Goal: Task Accomplishment & Management: Use online tool/utility

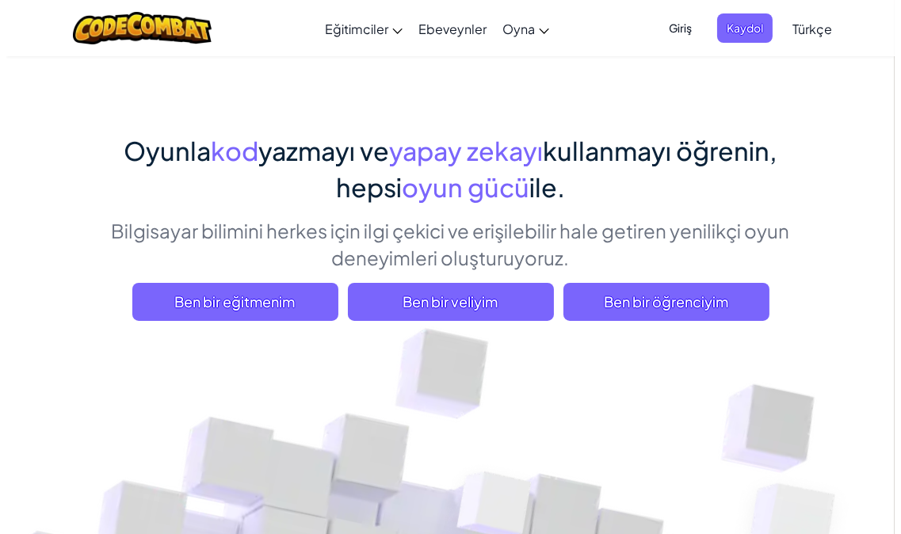
scroll to position [88, 0]
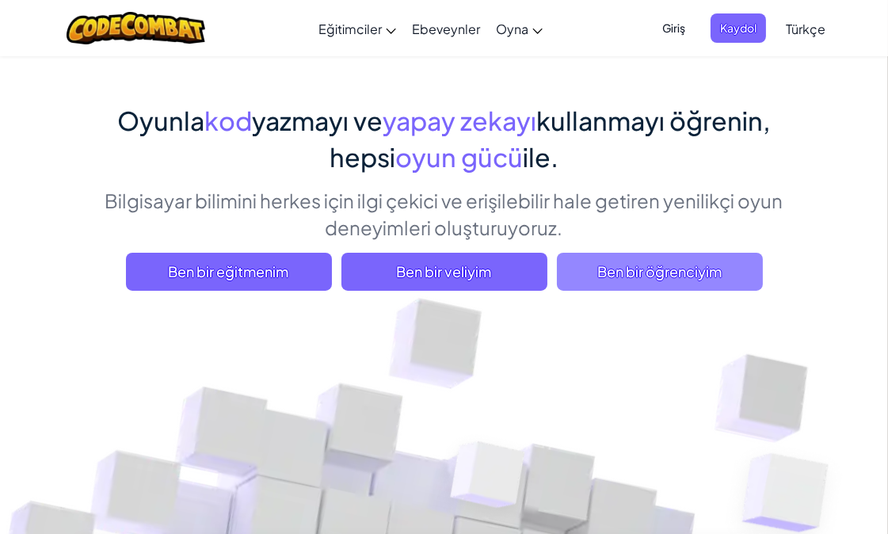
click at [682, 273] on span "Ben bir öğrenciyim" at bounding box center [660, 272] width 206 height 38
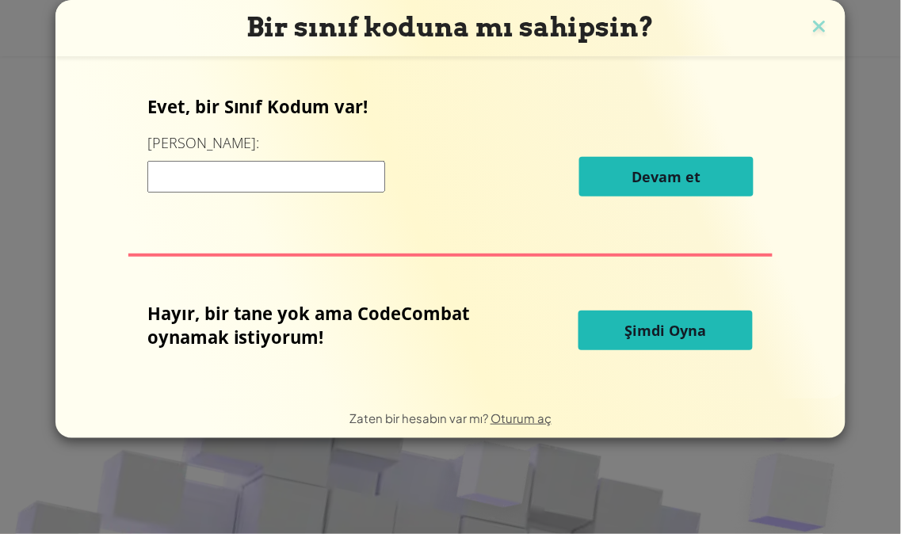
drag, startPoint x: 642, startPoint y: 328, endPoint x: 817, endPoint y: 255, distance: 188.9
click at [536, 333] on div "Hayır, bir tane yok ama CodeCombat oynamak istiyorum! Şimdi Oyna" at bounding box center [450, 330] width 607 height 59
click at [811, 27] on img at bounding box center [819, 28] width 21 height 24
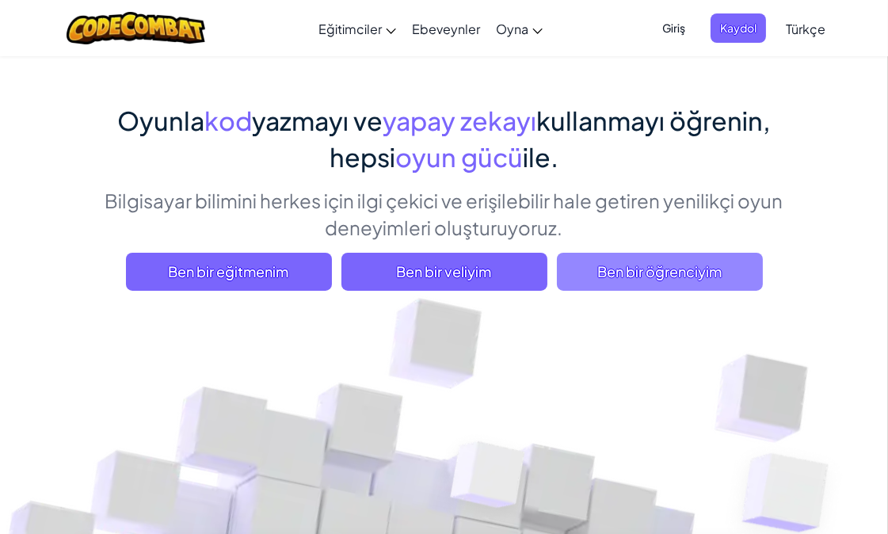
click at [646, 269] on span "Ben bir öğrenciyim" at bounding box center [660, 272] width 206 height 38
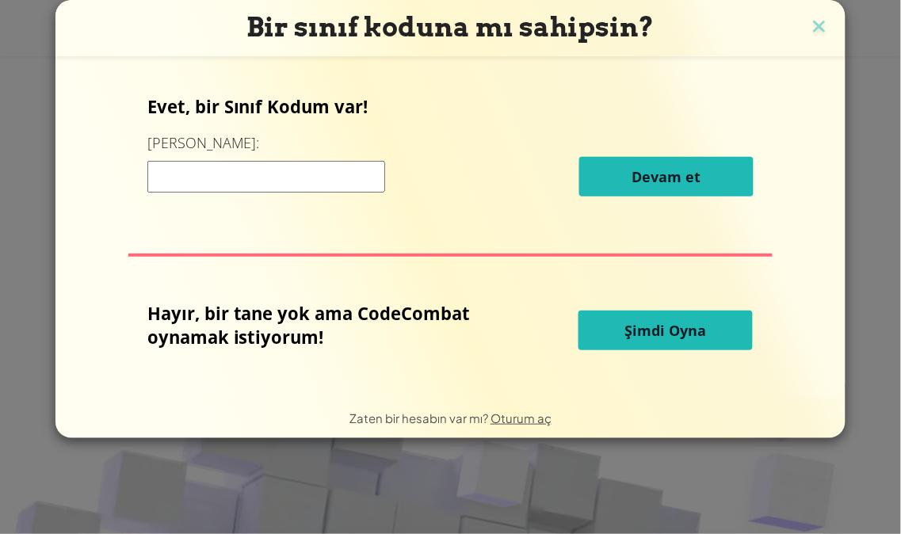
click at [661, 318] on button "Şimdi Oyna" at bounding box center [665, 331] width 174 height 40
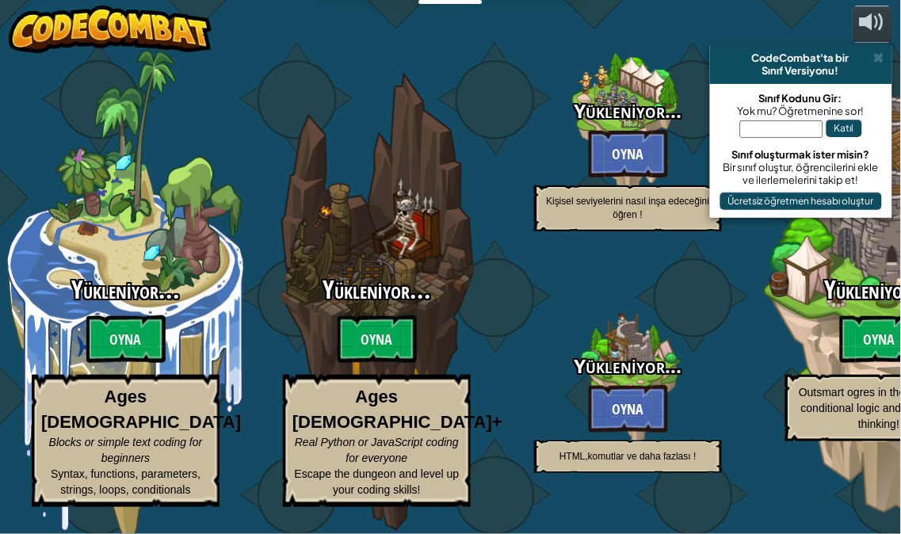
select select "tr"
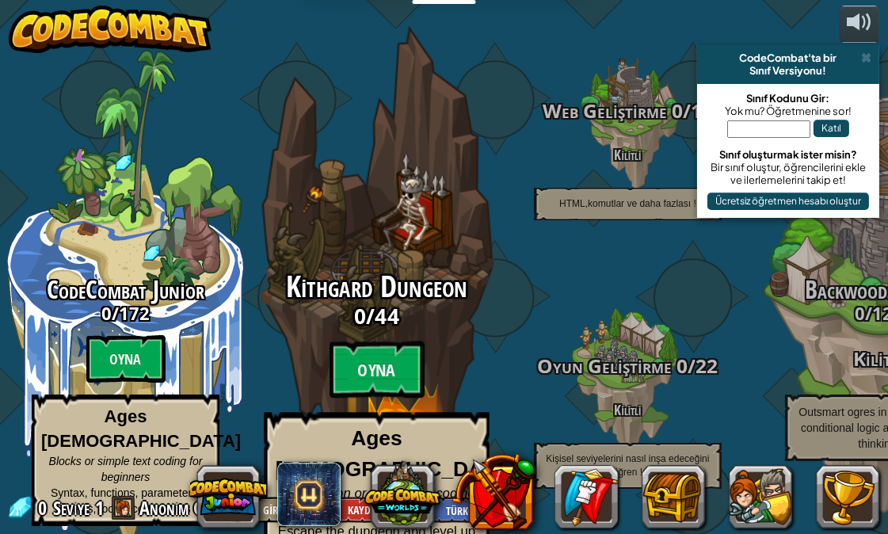
scroll to position [1, 0]
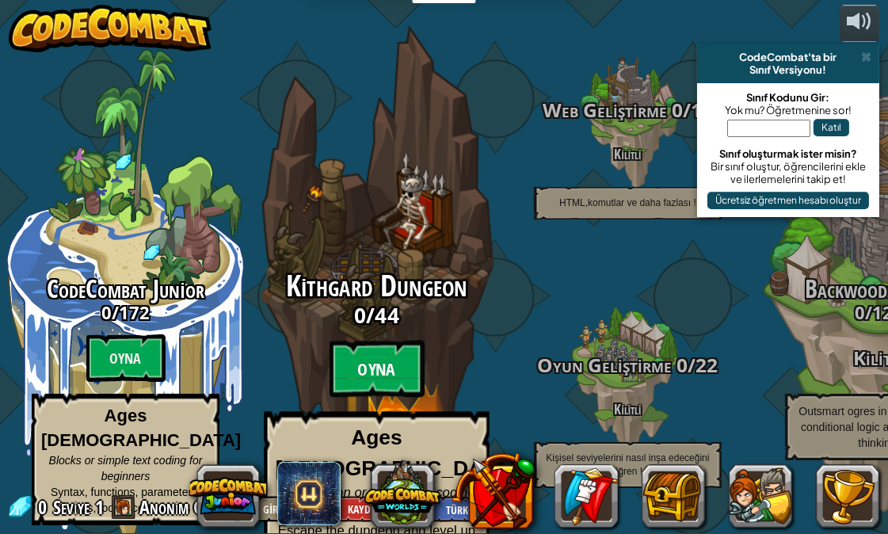
click at [377, 362] on btn "Oyna" at bounding box center [377, 369] width 95 height 57
select select "tr"
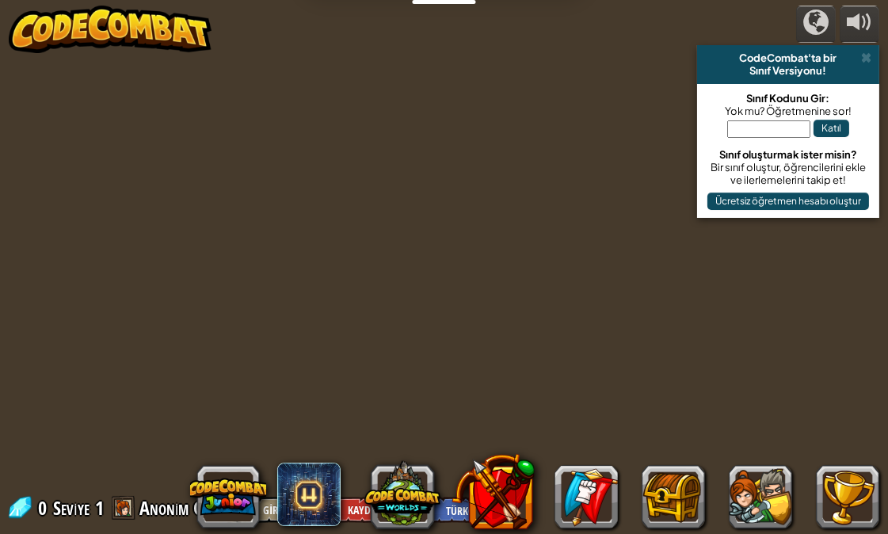
select select "tr"
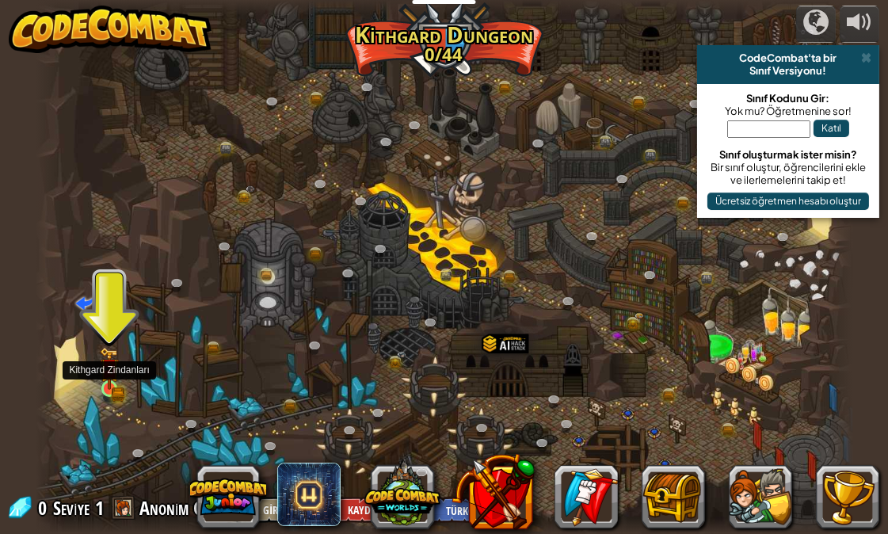
click at [109, 382] on img at bounding box center [110, 369] width 20 height 44
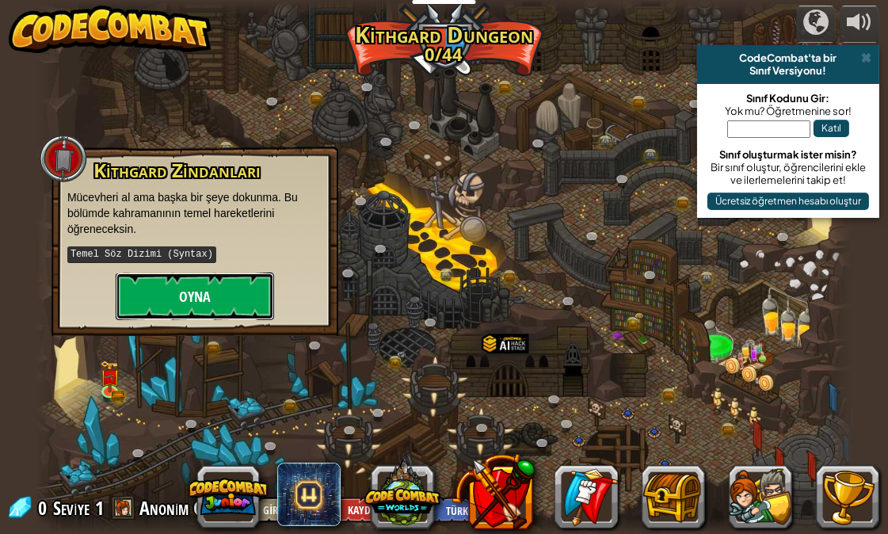
click at [201, 289] on button "Oyna" at bounding box center [195, 297] width 158 height 48
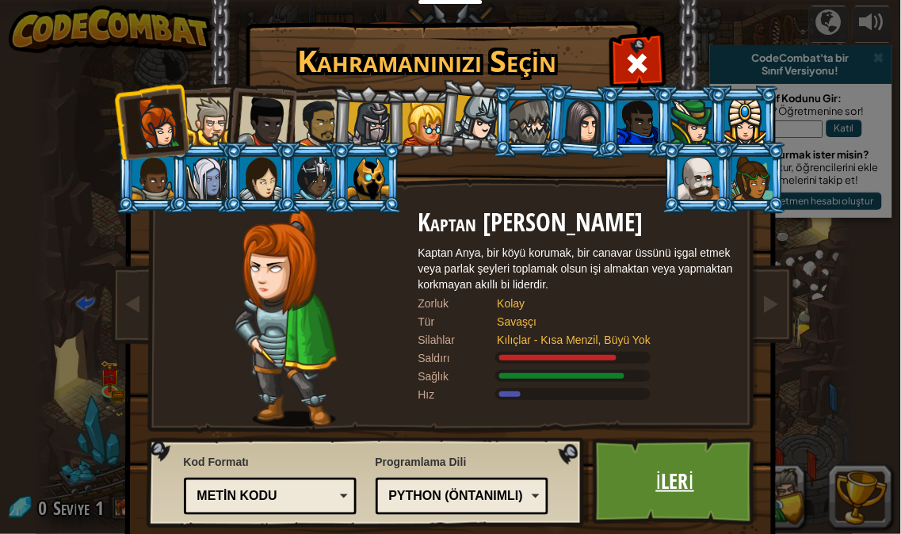
click at [705, 492] on link "İleri" at bounding box center [676, 481] width 166 height 87
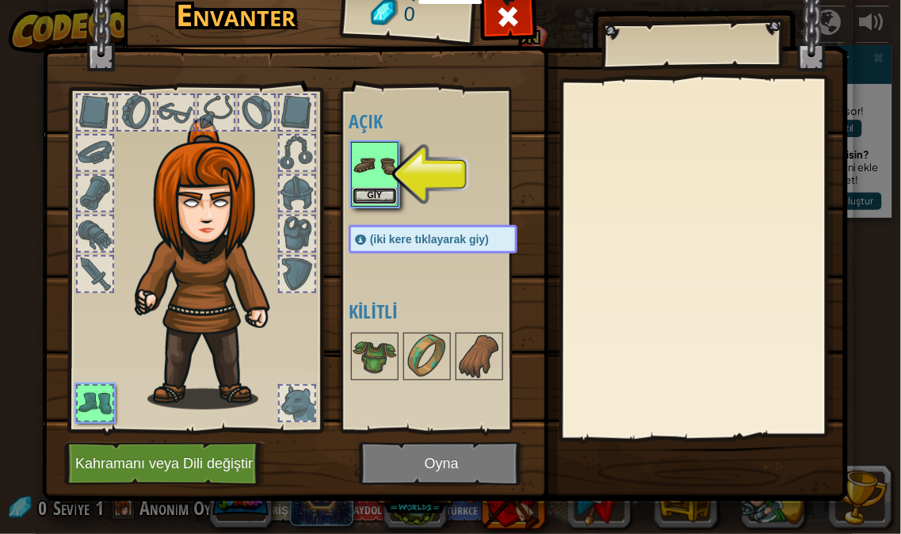
click at [362, 190] on button "Giy" at bounding box center [375, 196] width 44 height 17
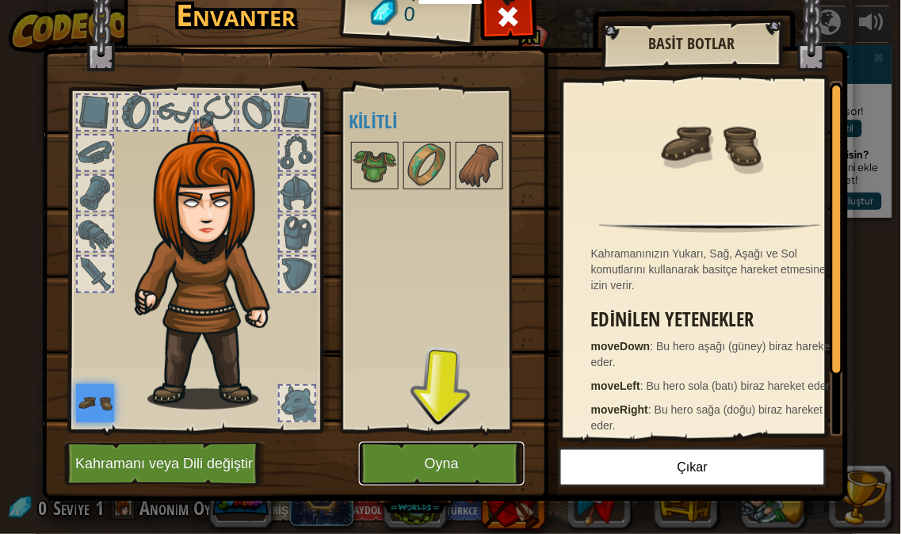
click at [432, 448] on button "Oyna" at bounding box center [442, 464] width 166 height 44
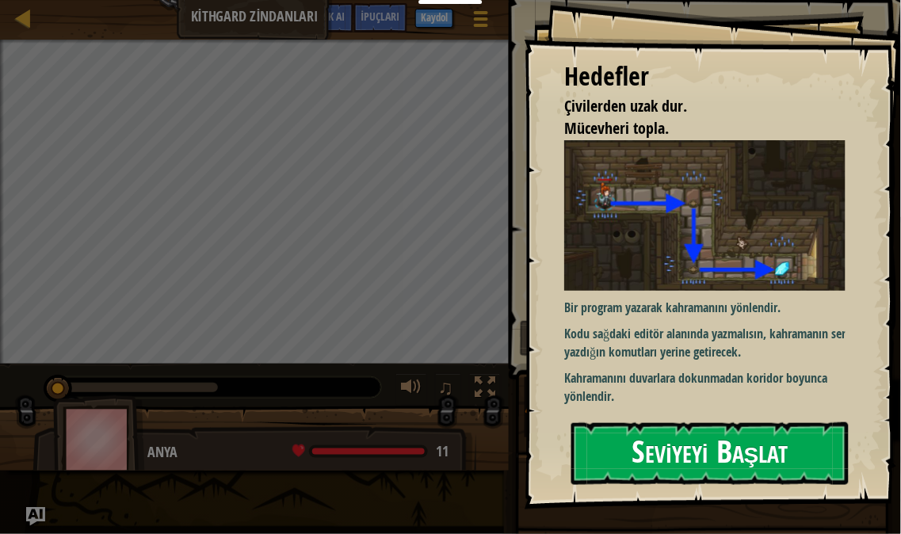
click at [727, 454] on button "Seviyeyi Başlat" at bounding box center [709, 453] width 277 height 63
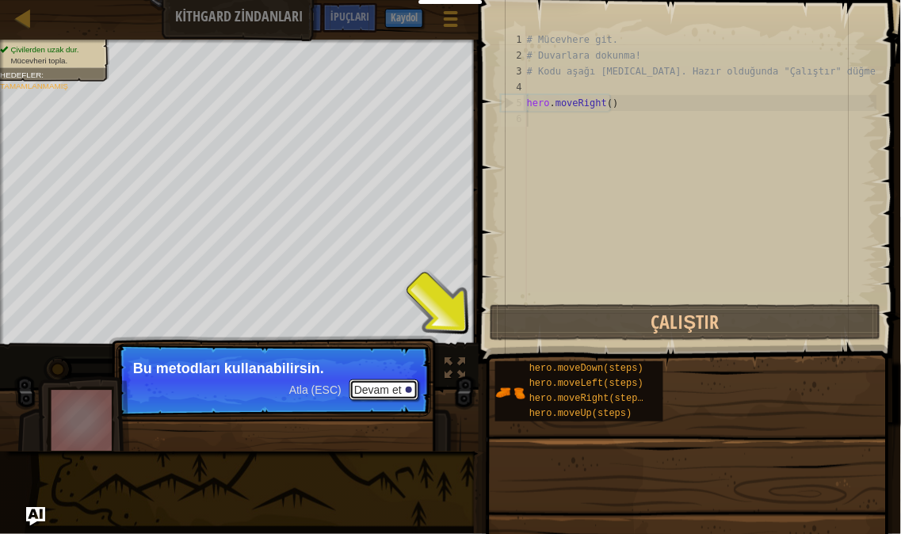
click at [402, 384] on button "Devam et" at bounding box center [383, 389] width 69 height 21
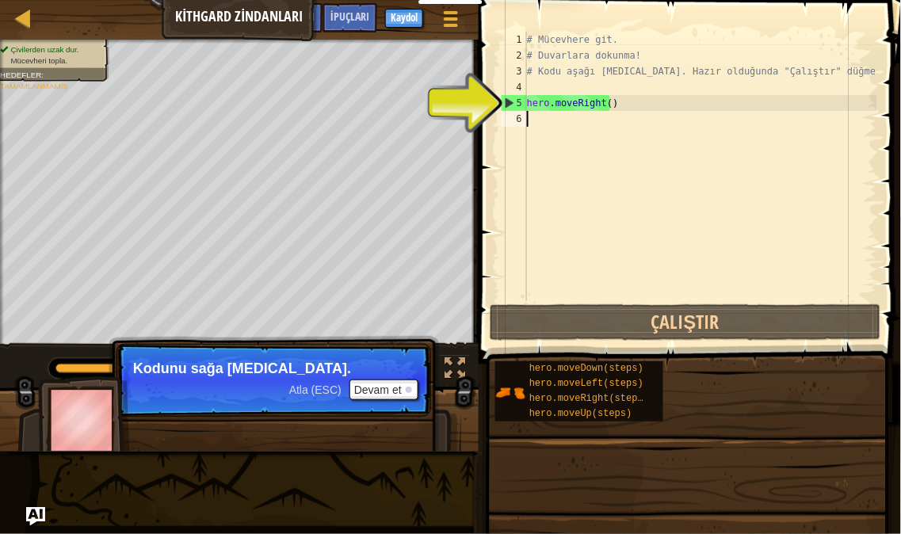
click at [632, 141] on div "# Mücevhere git. # Duvarlara dokunma! # Kodu aşağı [MEDICAL_DATA]. Hazır olduğu…" at bounding box center [700, 182] width 353 height 301
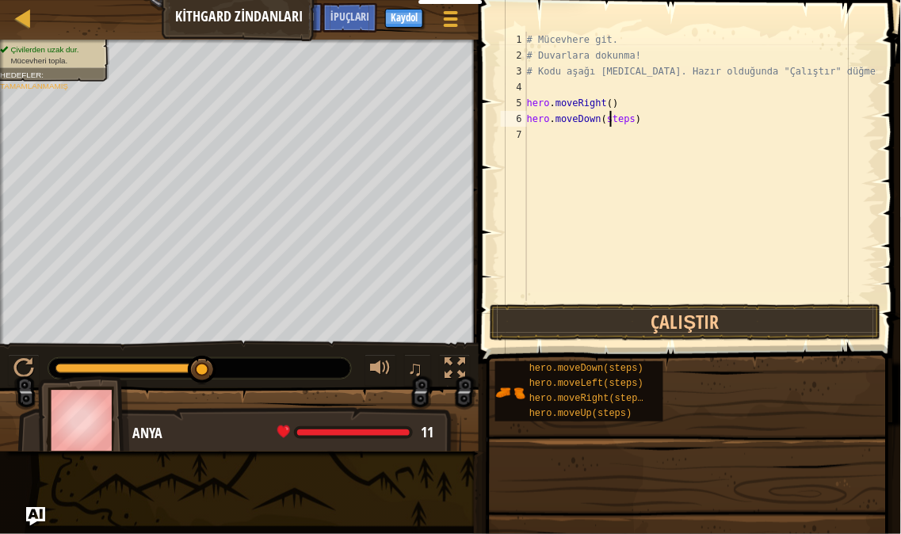
click at [611, 124] on div "# Mücevhere git. # Duvarlara dokunma! # Kodu aşağı [MEDICAL_DATA]. Hazır olduğu…" at bounding box center [700, 182] width 353 height 301
type textarea "hero.moveDown()"
click at [615, 124] on div "# Mücevhere git. # Duvarlara dokunma! # Kodu aşağı [MEDICAL_DATA]. Hazır olduğu…" at bounding box center [700, 182] width 353 height 301
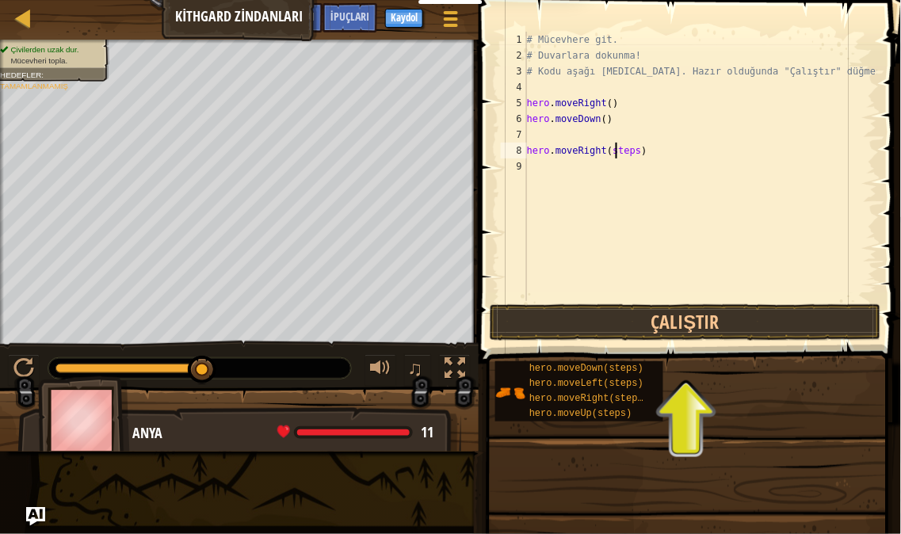
click at [616, 156] on div "# Mücevhere git. # Duvarlara dokunma! # Kodu aşağı [MEDICAL_DATA]. Hazır olduğu…" at bounding box center [700, 182] width 353 height 301
type textarea "hero.moveRight()"
click at [627, 193] on div "# Mücevhere git. # Duvarlara dokunma! # Kodu aşağı [MEDICAL_DATA]. Hazır olduğu…" at bounding box center [700, 182] width 353 height 301
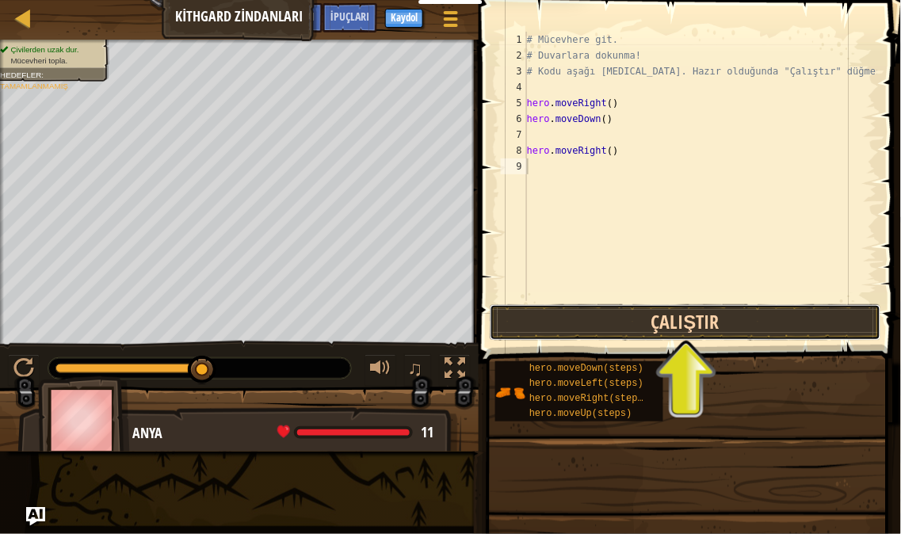
click at [582, 312] on button "Çalıştır" at bounding box center [685, 322] width 391 height 36
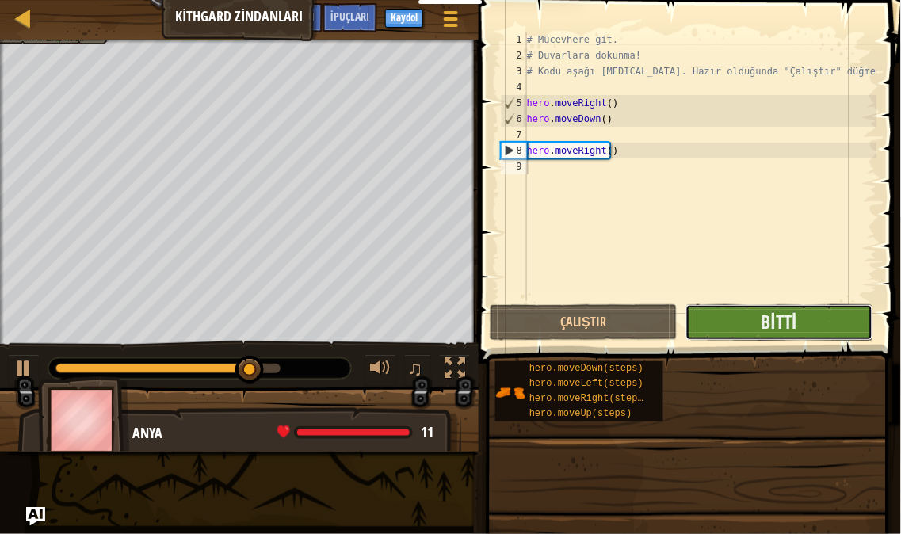
click at [833, 318] on button "Bitti" at bounding box center [779, 322] width 188 height 36
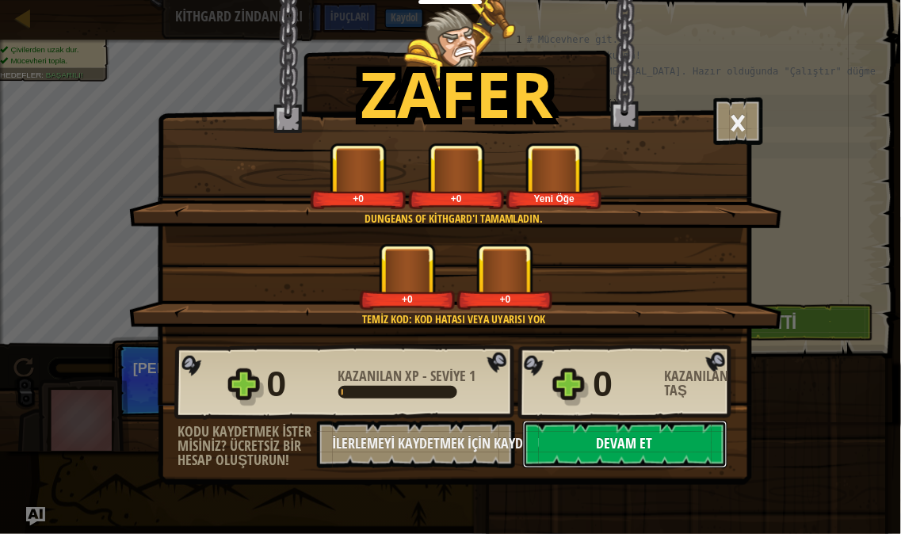
click at [603, 468] on button "Devam et" at bounding box center [625, 445] width 204 height 48
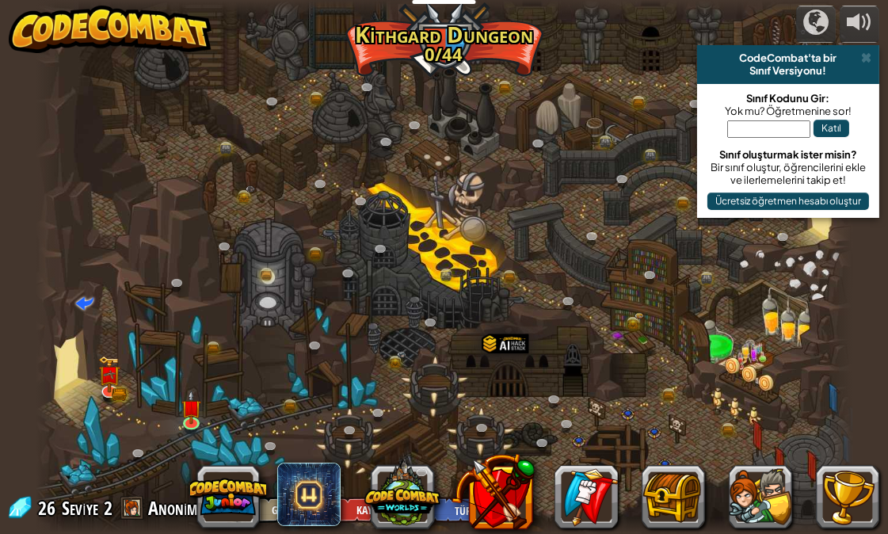
select select "tr"
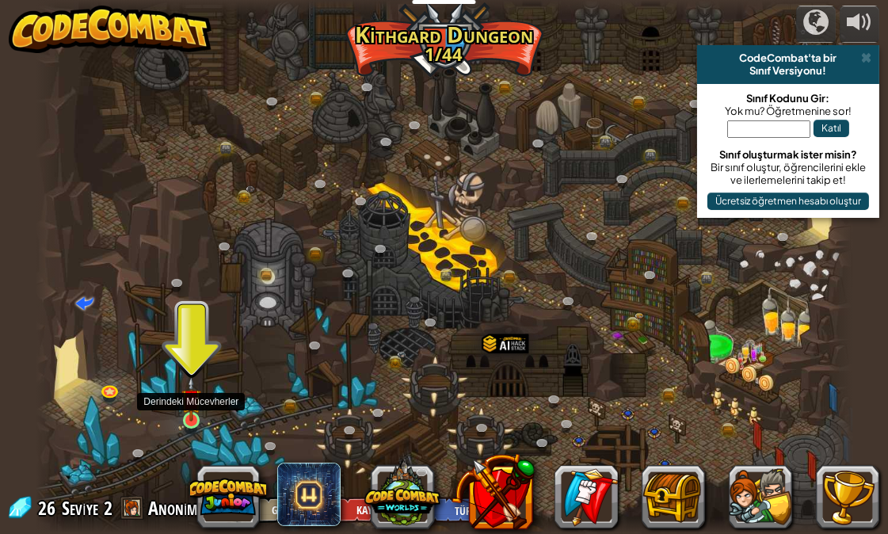
click at [196, 421] on img at bounding box center [191, 398] width 20 height 45
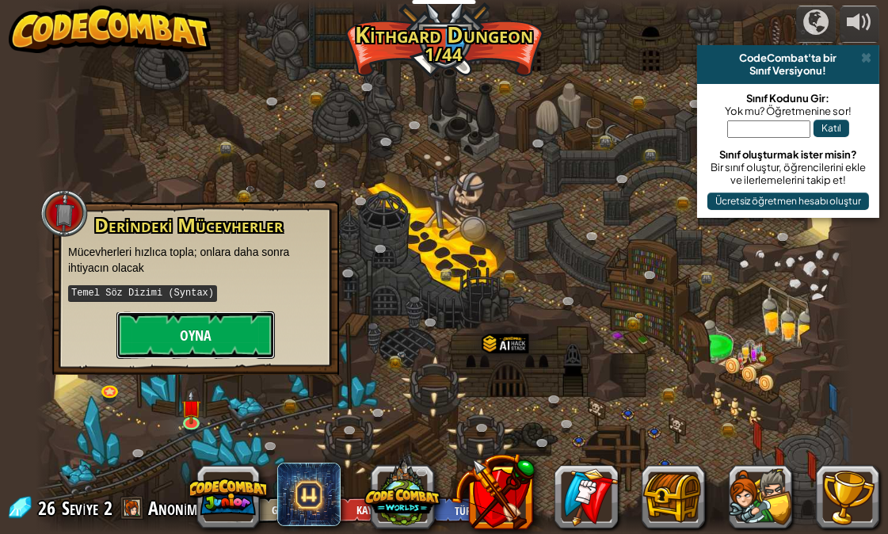
click at [210, 315] on button "Oyna" at bounding box center [195, 335] width 158 height 48
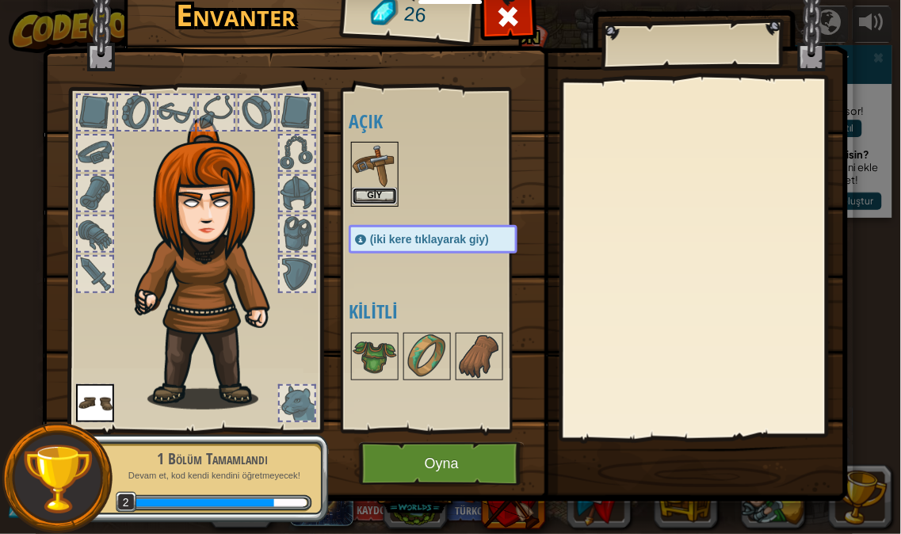
click at [389, 193] on button "Giy" at bounding box center [375, 196] width 44 height 17
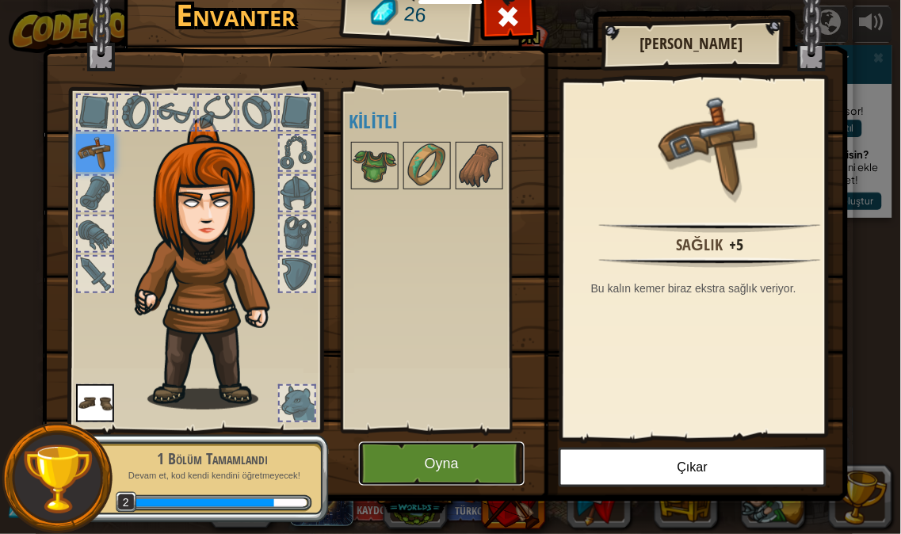
click at [433, 463] on button "Oyna" at bounding box center [442, 464] width 166 height 44
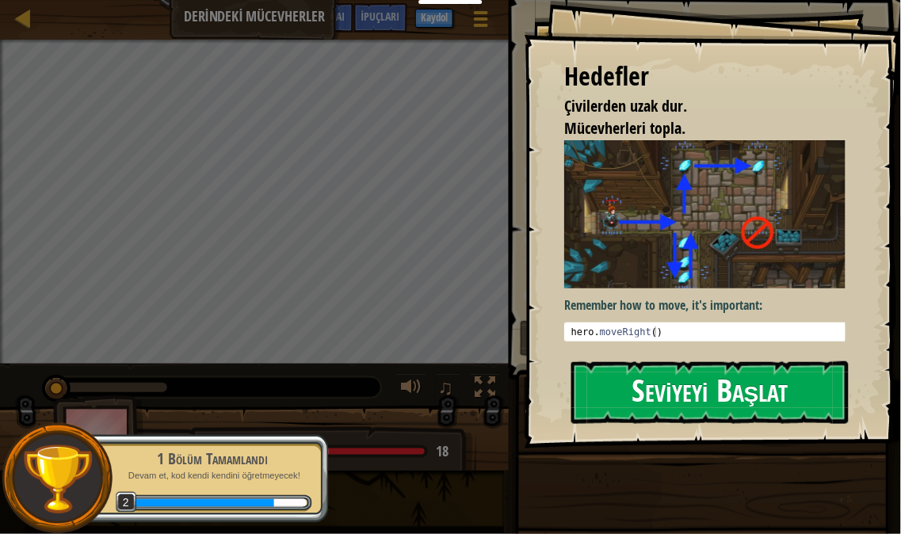
click at [768, 383] on button "Seviyeyi Başlat" at bounding box center [709, 392] width 277 height 63
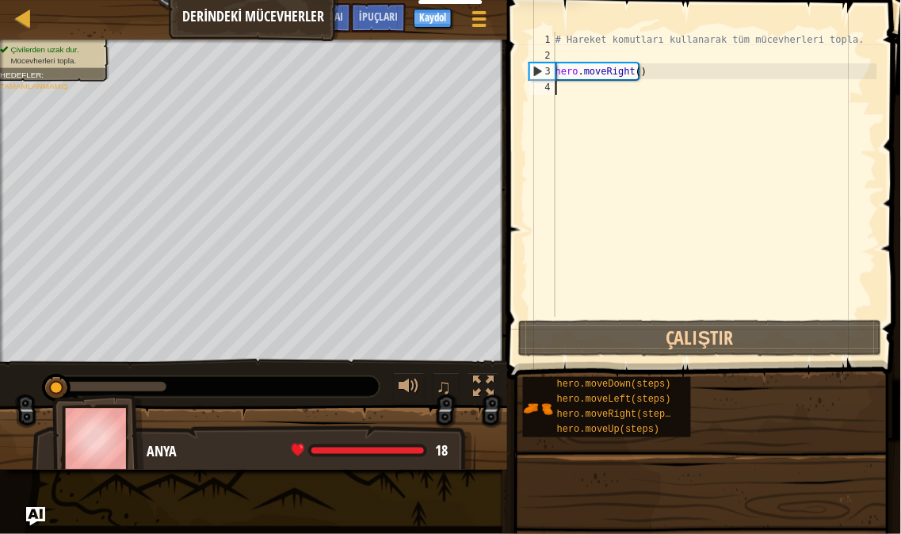
click at [646, 62] on div "# Hareket komutları kullanarak tüm mücevherleri topla. hero . moveRight ( )" at bounding box center [714, 190] width 325 height 317
click at [654, 73] on div "# Hareket komutları kullanarak tüm mücevherleri topla. hero . moveRight ( )" at bounding box center [714, 190] width 325 height 317
type textarea "hero.moveRight()"
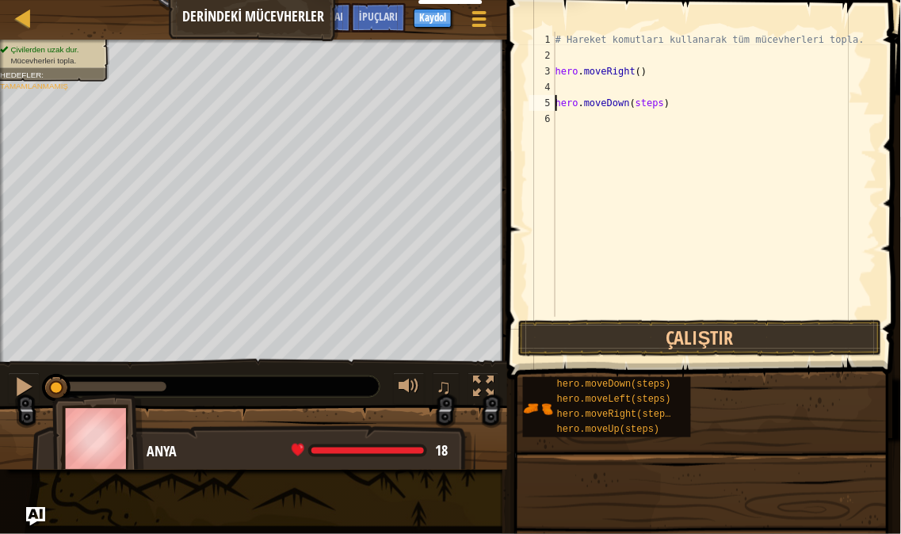
click at [643, 97] on div "# Hareket komutları kullanarak tüm mücevherleri topla. hero . moveRight ( ) her…" at bounding box center [714, 190] width 325 height 317
type textarea "hero.moveDown()"
click at [676, 98] on div "# Hareket komutları kullanarak tüm mücevherleri topla. hero . moveRight ( ) her…" at bounding box center [714, 190] width 325 height 317
click at [629, 135] on div "# Hareket komutları kullanarak tüm mücevherleri topla. hero . moveRight ( ) her…" at bounding box center [714, 190] width 325 height 317
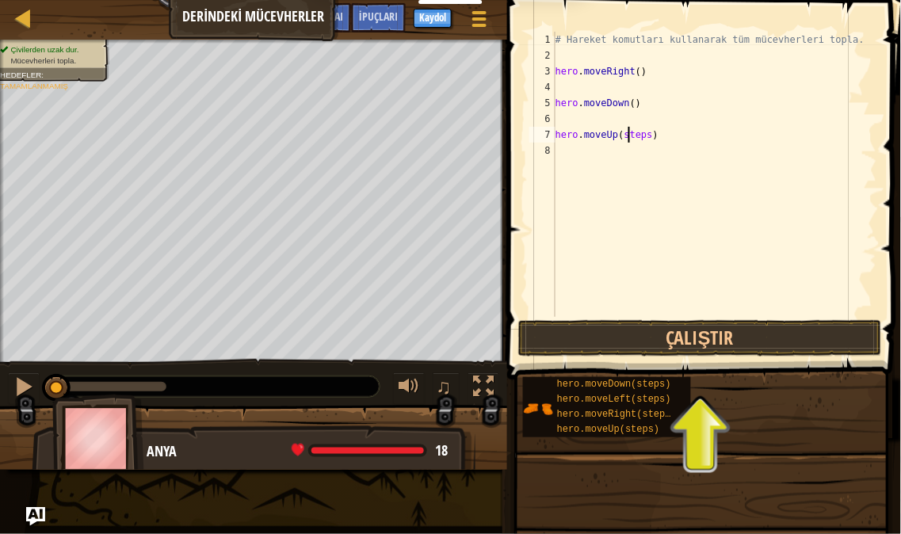
click at [629, 135] on div "# Hareket komutları kullanarak tüm mücevherleri topla. hero . moveRight ( ) her…" at bounding box center [714, 190] width 325 height 317
type textarea "hero.moveUp(2)"
click at [636, 149] on div "# Hareket komutları kullanarak tüm mücevherleri topla. hero . moveRight ( ) her…" at bounding box center [714, 190] width 325 height 317
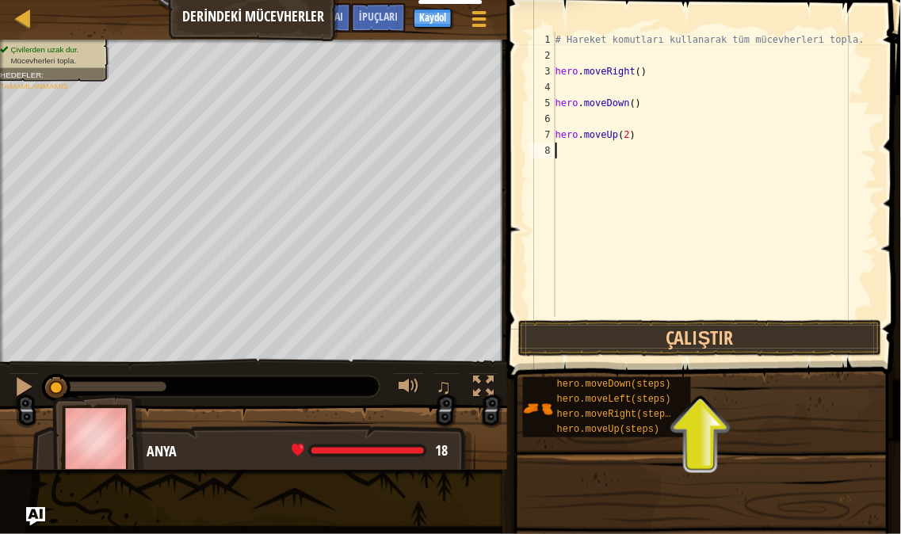
click at [639, 139] on div "# Hareket komutları kullanarak tüm mücevherleri topla. hero . moveRight ( ) her…" at bounding box center [714, 190] width 325 height 317
type textarea "hero.moveUp(2)"
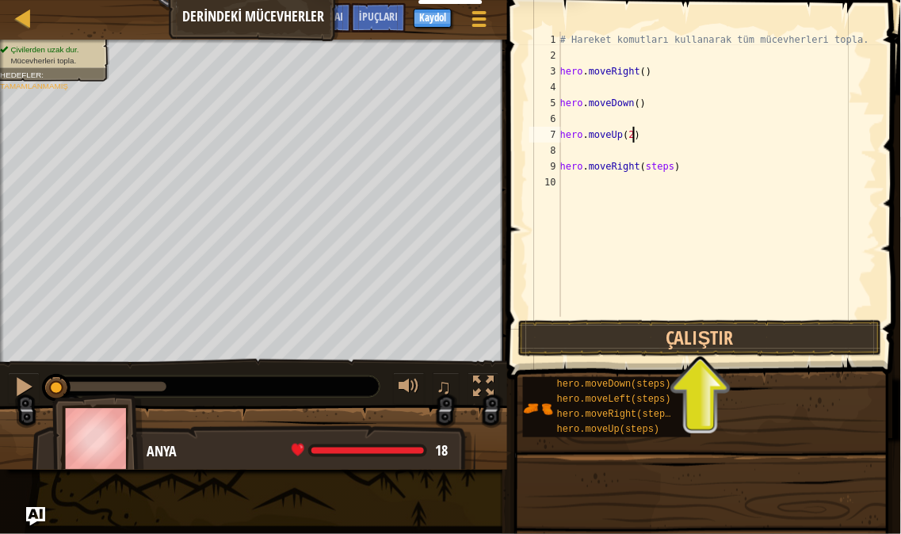
click at [765, 138] on div "# Hareket komutları kullanarak tüm mücevherleri topla. hero . moveRight ( ) her…" at bounding box center [717, 190] width 320 height 317
click at [655, 170] on div "# Hareket komutları kullanarak tüm mücevherleri topla. hero . moveRight ( ) her…" at bounding box center [717, 190] width 320 height 317
type textarea "hero.moveRight()"
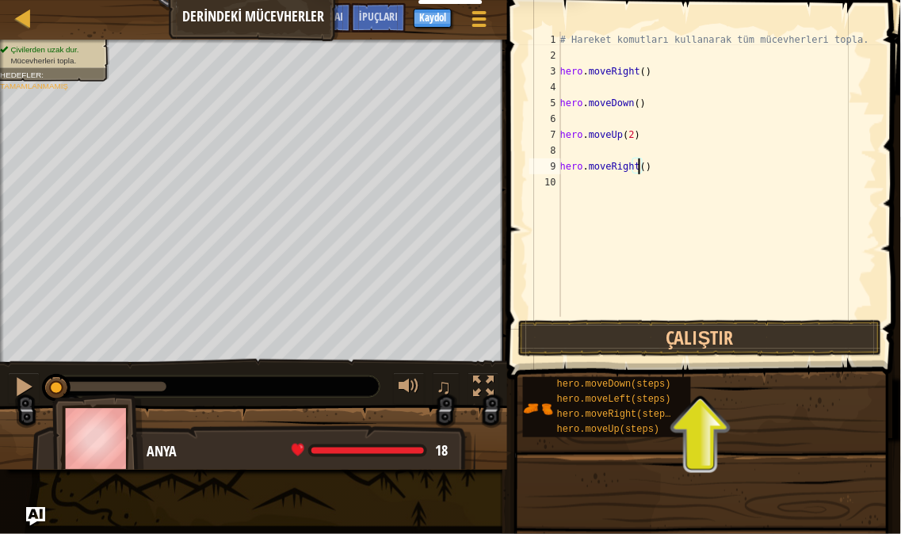
click at [738, 153] on div "# Hareket komutları kullanarak tüm mücevherleri topla. hero . moveRight ( ) her…" at bounding box center [717, 190] width 320 height 317
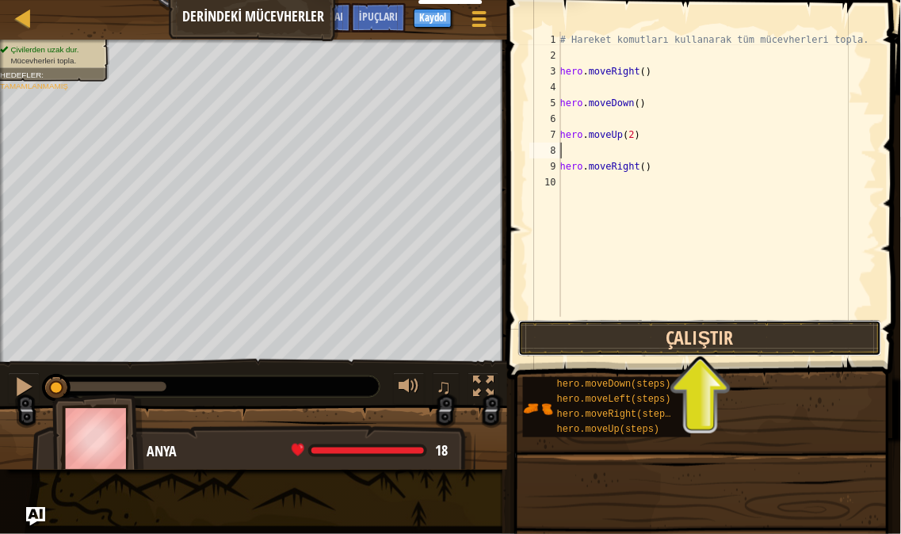
click at [707, 335] on button "Çalıştır" at bounding box center [700, 338] width 364 height 36
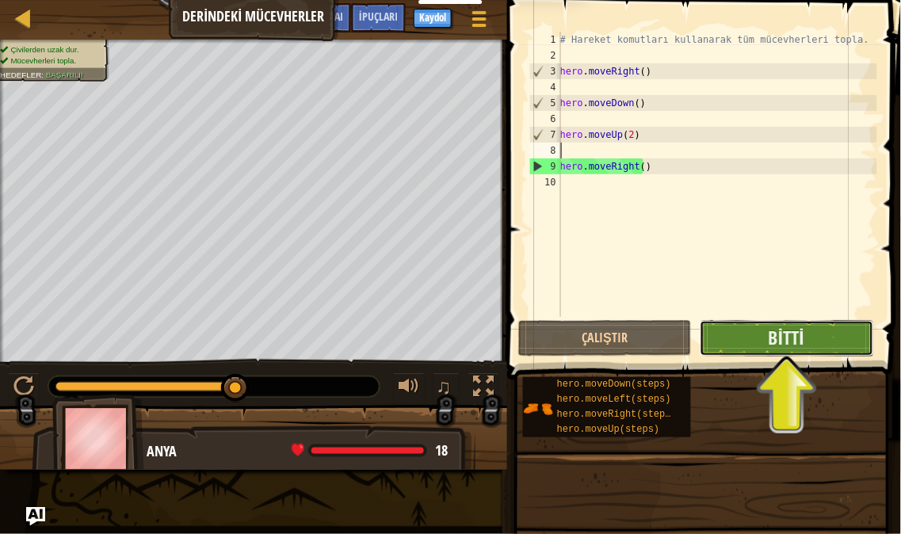
click at [761, 345] on button "Bitti" at bounding box center [786, 338] width 173 height 36
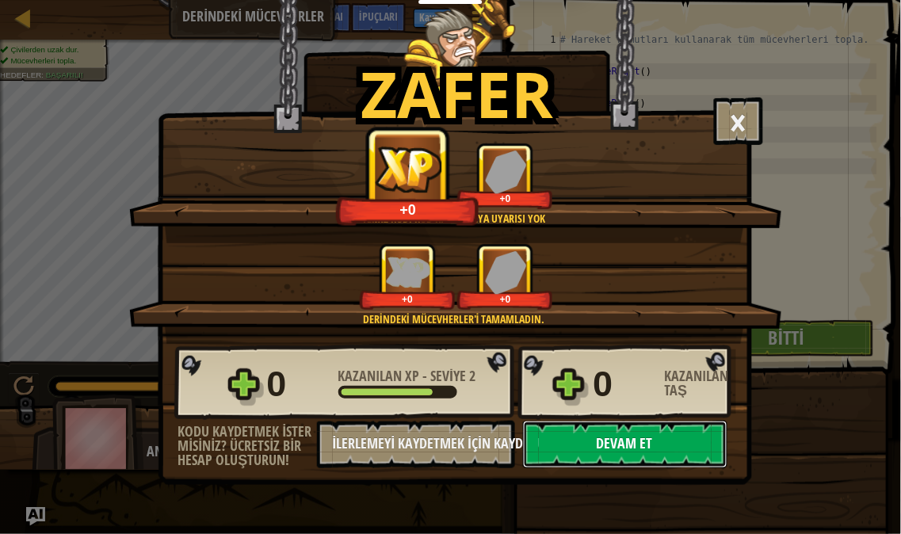
click at [588, 468] on button "Devam et" at bounding box center [625, 445] width 204 height 48
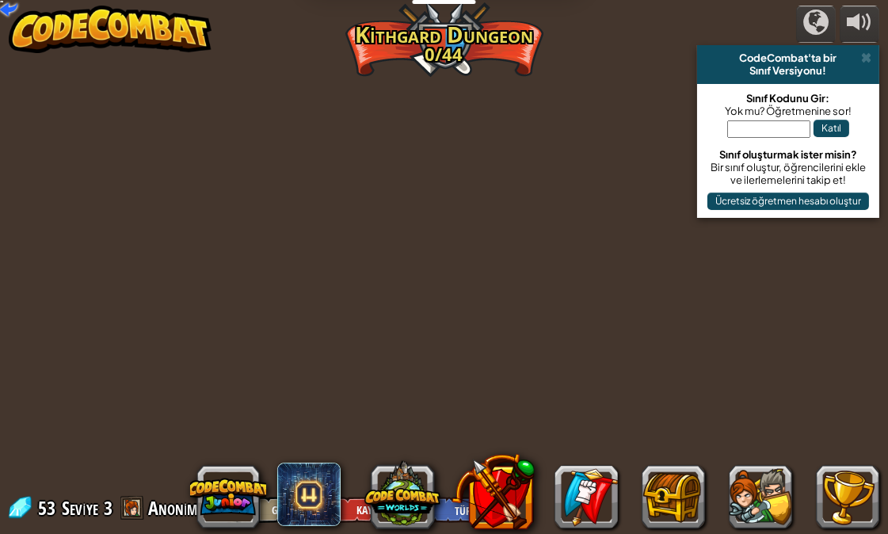
select select "tr"
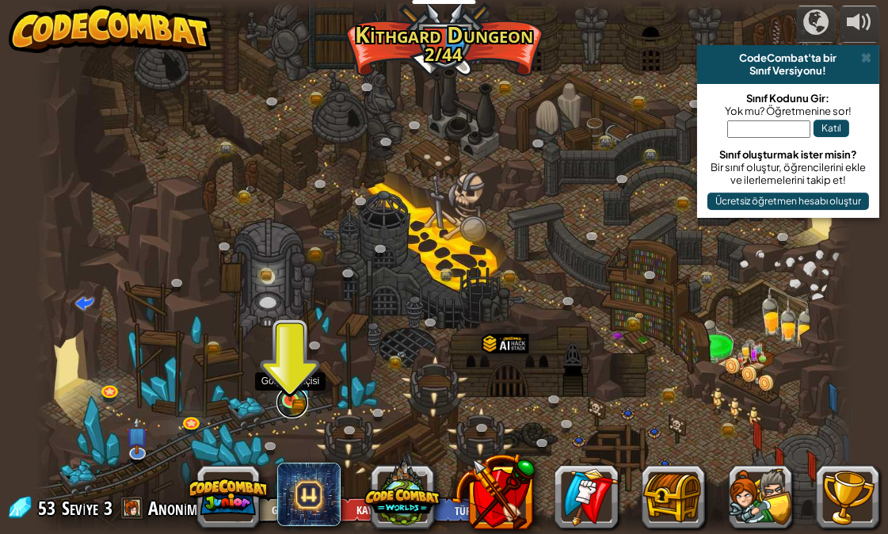
click at [288, 402] on link at bounding box center [292, 403] width 32 height 32
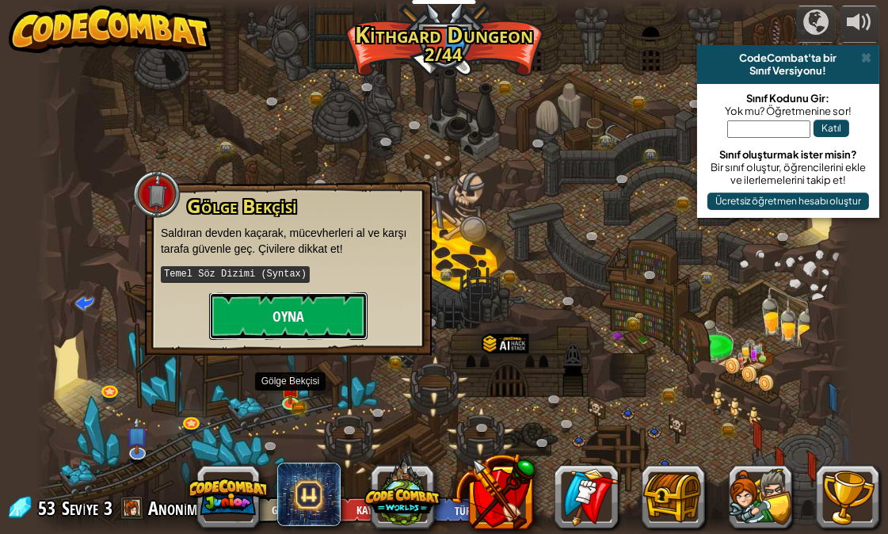
click at [276, 321] on button "Oyna" at bounding box center [288, 316] width 158 height 48
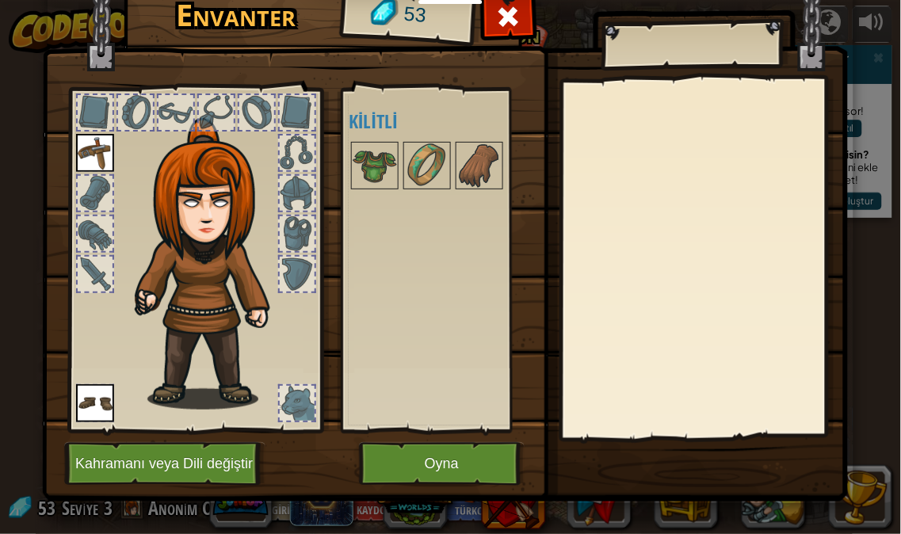
click at [368, 280] on div "Açık [PERSON_NAME] (iki kere tıklayarak giy) Kilitli" at bounding box center [449, 260] width 200 height 330
click at [401, 458] on button "Oyna" at bounding box center [442, 464] width 166 height 44
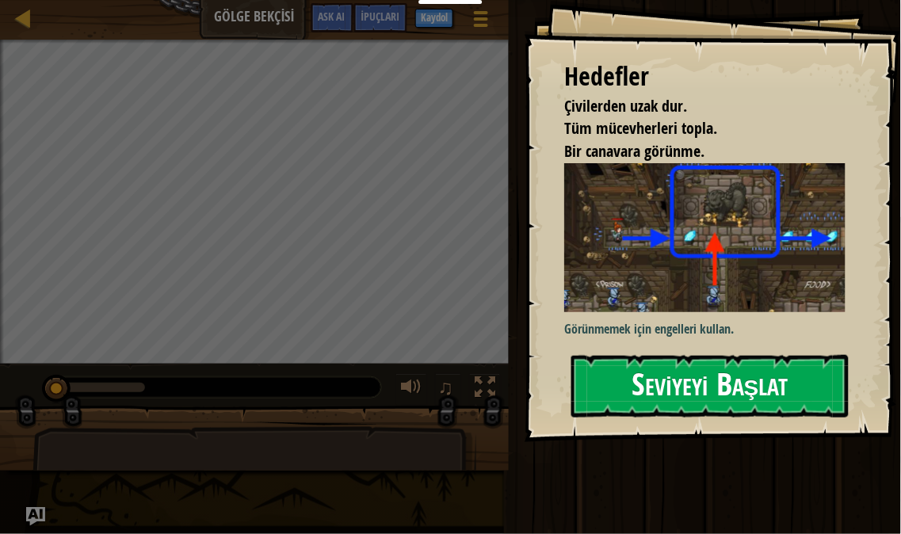
click at [683, 372] on button "Seviyeyi Başlat" at bounding box center [709, 386] width 277 height 63
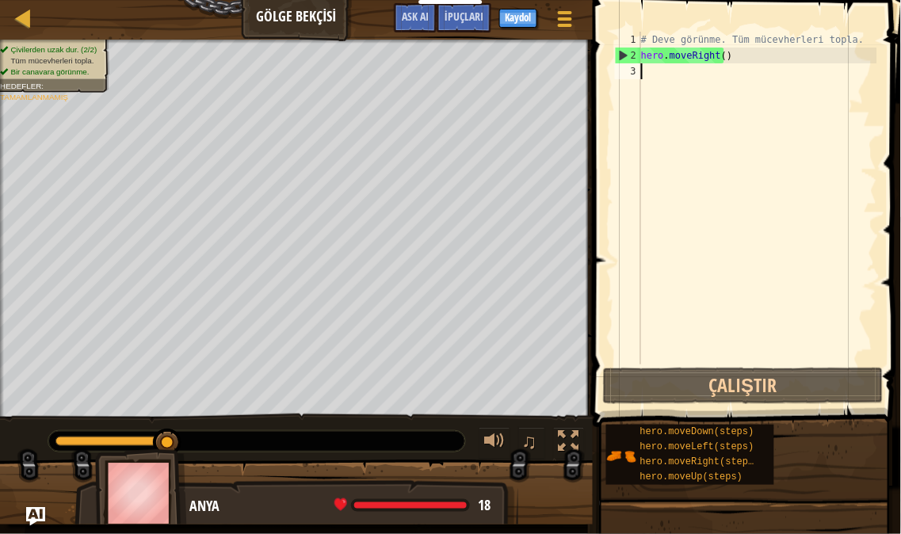
click at [772, 129] on div "# Deve görünme. Tüm mücevherleri topla. hero . moveRight ( )" at bounding box center [757, 214] width 239 height 364
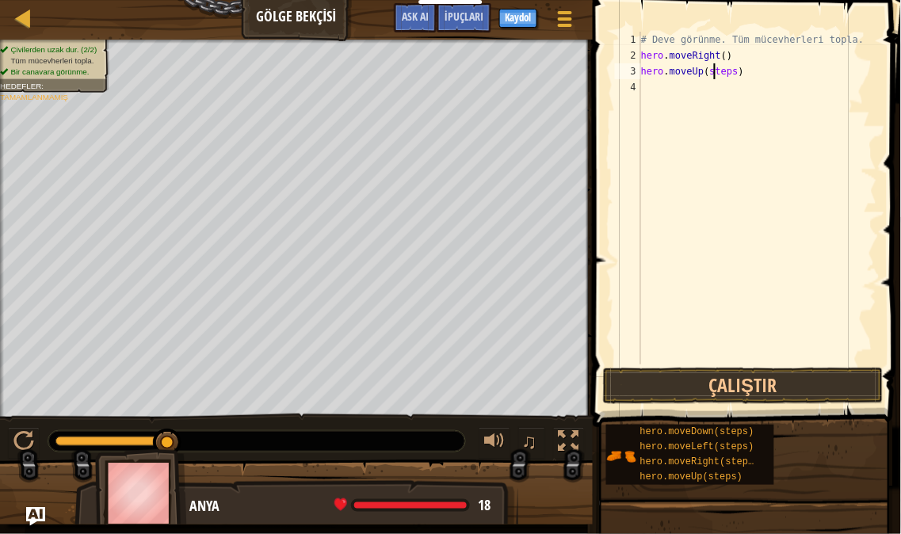
click at [717, 68] on div "# Deve görünme. Tüm mücevherleri topla. hero . moveRight ( ) hero . moveUp ( st…" at bounding box center [757, 214] width 239 height 364
type textarea "hero.moveUp()"
click at [703, 101] on div "# Deve görünme. Tüm mücevherleri topla. hero . moveRight ( ) hero . moveUp ( )" at bounding box center [757, 214] width 239 height 364
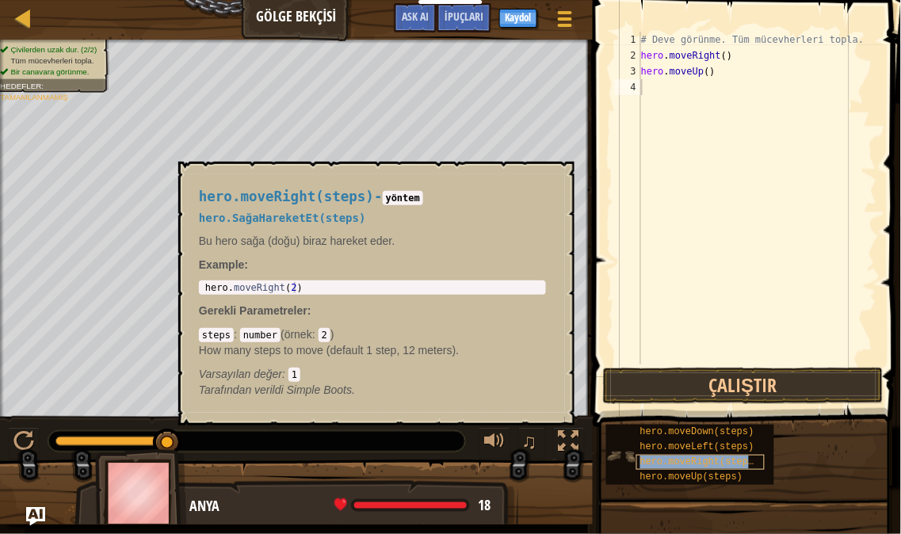
type textarea "hero.moveRight(steps)"
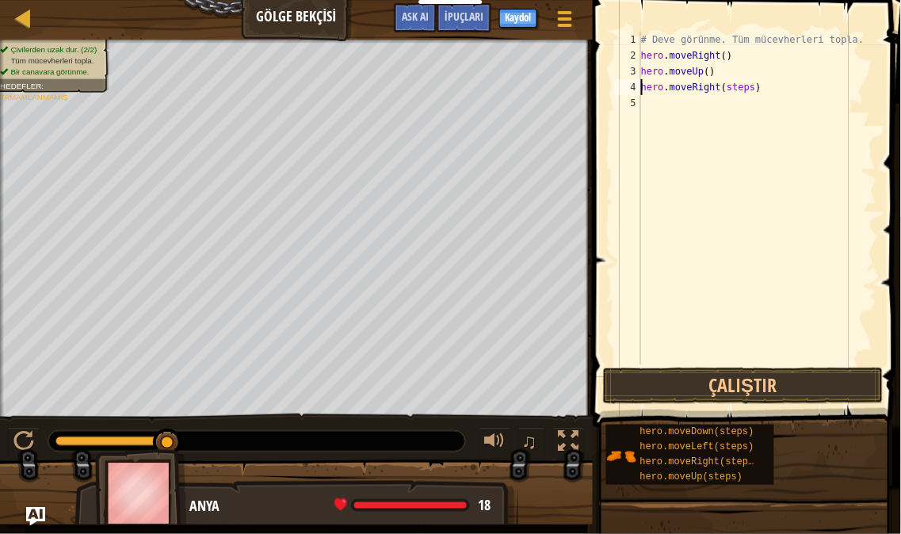
click at [718, 95] on div "# Deve görünme. Tüm mücevherleri topla. hero . moveRight ( ) hero . moveUp ( ) …" at bounding box center [757, 214] width 239 height 364
click at [732, 90] on div "# Deve görünme. Tüm mücevherleri topla. hero . moveRight ( ) hero . moveUp ( ) …" at bounding box center [757, 214] width 239 height 364
type textarea "hero.moveRight()"
click at [732, 187] on div "# Deve görünme. Tüm mücevherleri topla. hero . moveRight ( ) hero . moveUp ( ) …" at bounding box center [757, 214] width 239 height 364
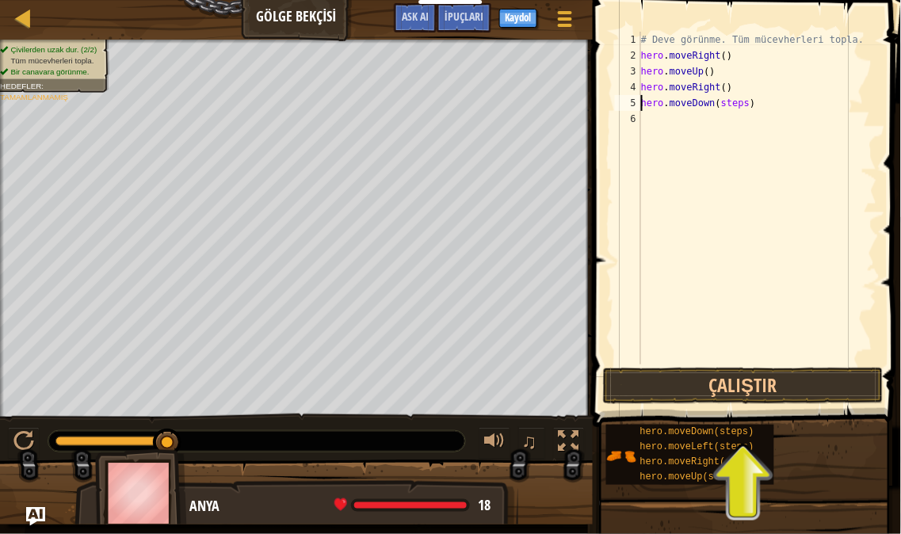
click at [725, 98] on div "# Deve görünme. Tüm mücevherleri topla. hero . moveRight ( ) hero . moveUp ( ) …" at bounding box center [757, 214] width 239 height 364
type textarea "hero.moveDown()"
click at [754, 154] on div "# Deve görünme. Tüm mücevherleri topla. hero . moveRight ( ) hero . moveUp ( ) …" at bounding box center [757, 214] width 239 height 364
click at [722, 104] on div "# Deve görünme. Tüm mücevherleri topla. hero . moveRight ( ) hero . moveUp ( ) …" at bounding box center [757, 198] width 239 height 333
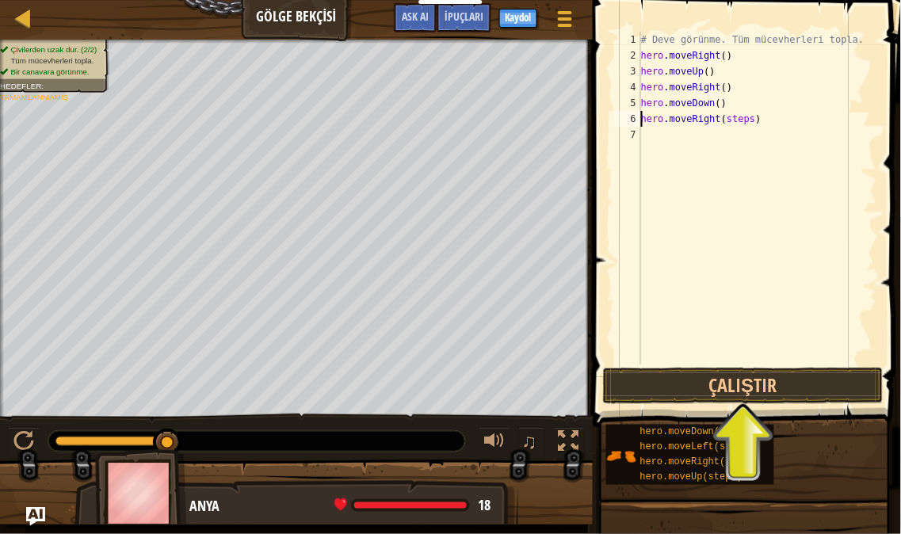
click at [732, 112] on div "# Deve görünme. Tüm mücevherleri topla. hero . moveRight ( ) hero . moveUp ( ) …" at bounding box center [757, 214] width 239 height 364
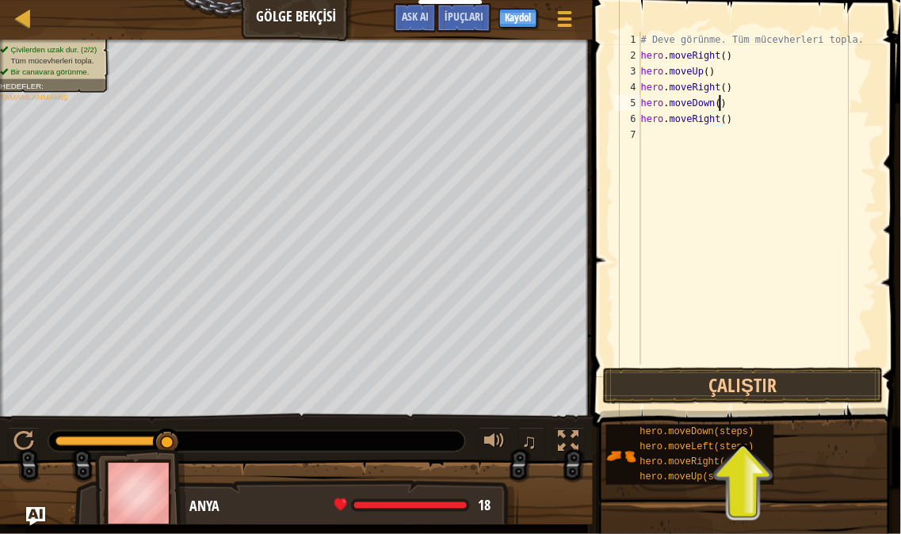
click at [802, 101] on div "# Deve görünme. Tüm mücevherleri topla. hero . moveRight ( ) hero . moveUp ( ) …" at bounding box center [757, 214] width 239 height 364
type textarea "hero.moveDown()"
click at [750, 390] on button "Çalıştır" at bounding box center [743, 386] width 280 height 36
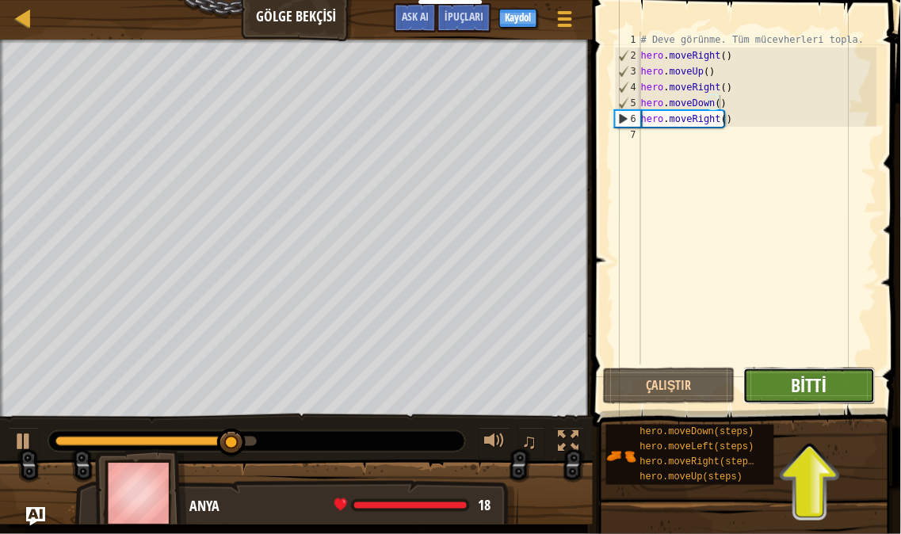
click at [819, 379] on span "Bitti" at bounding box center [809, 384] width 36 height 25
